Goal: Transaction & Acquisition: Purchase product/service

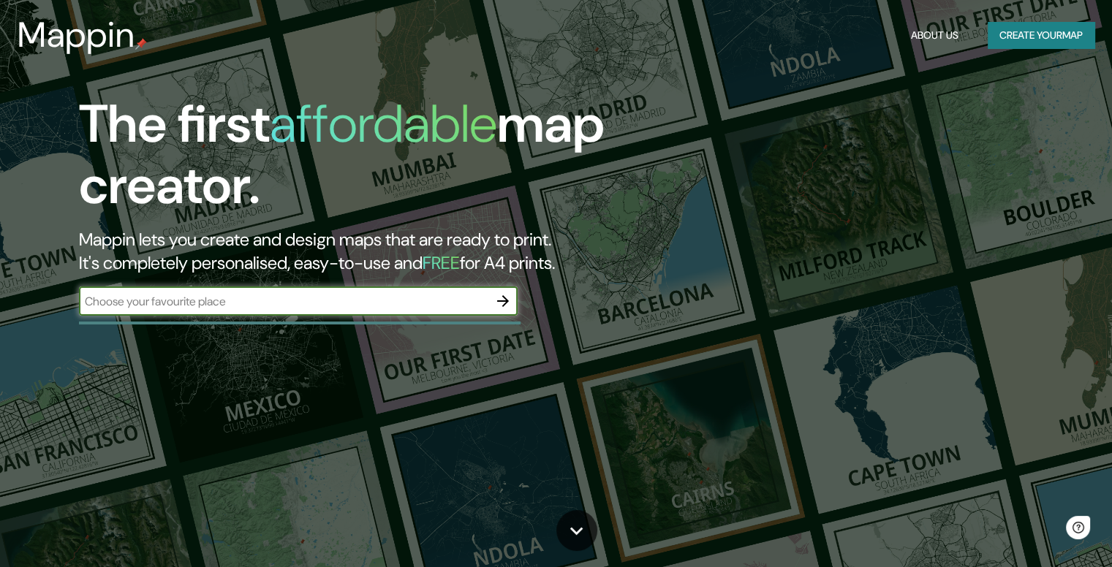
click at [260, 296] on input "text" at bounding box center [283, 301] width 409 height 17
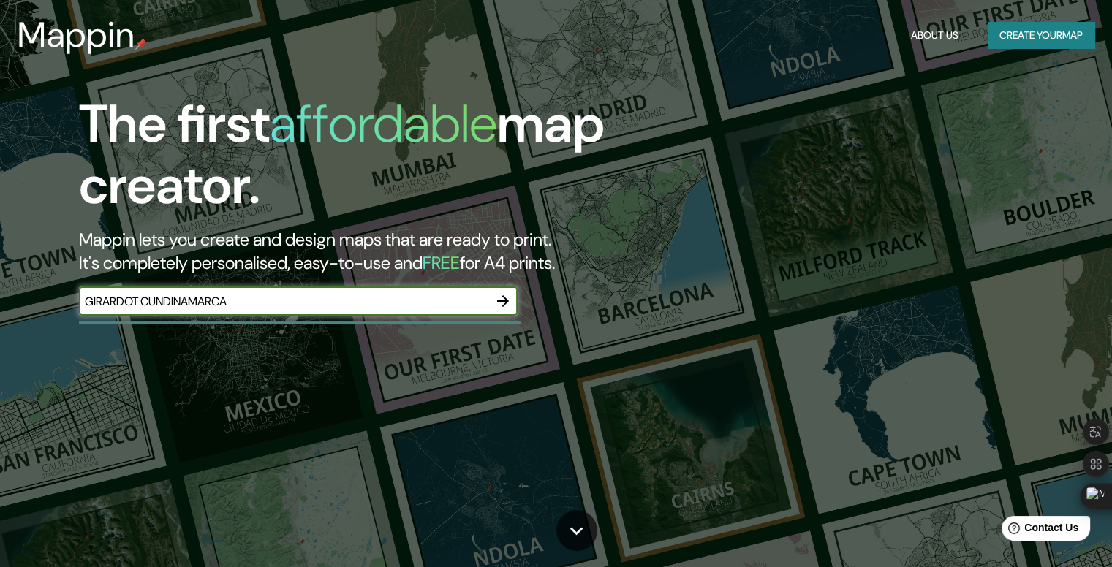
type input "GIRARDOT CUNDINAMARCA"
click at [514, 300] on button "button" at bounding box center [502, 301] width 29 height 29
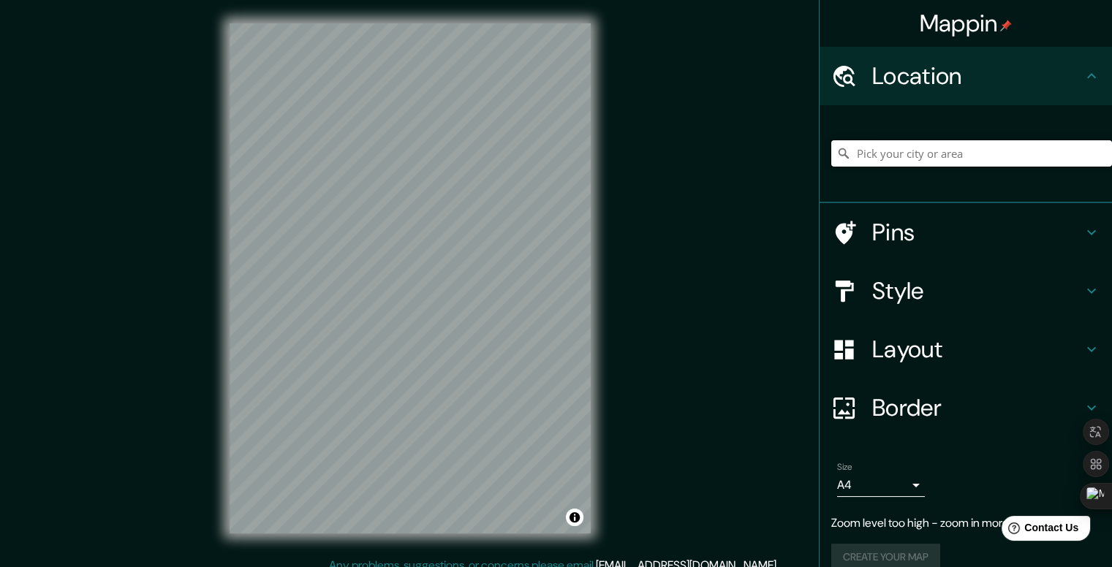
click at [977, 164] on input "Pick your city or area" at bounding box center [971, 153] width 281 height 26
click at [977, 164] on input "[GEOGRAPHIC_DATA]" at bounding box center [971, 153] width 281 height 26
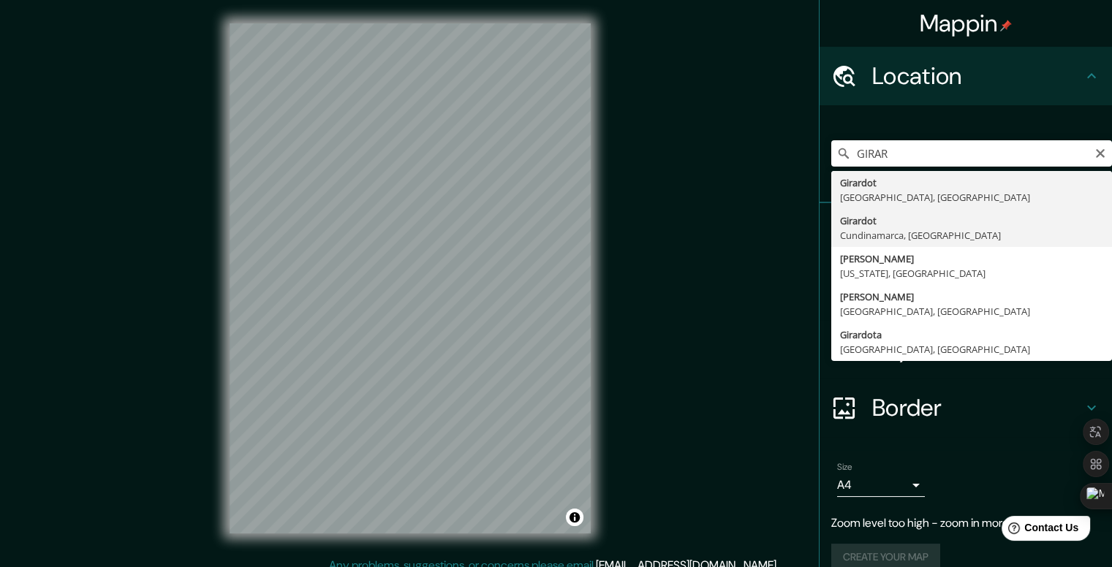
type input "Girardot, [GEOGRAPHIC_DATA], [GEOGRAPHIC_DATA]"
